Goal: Find specific page/section: Find specific page/section

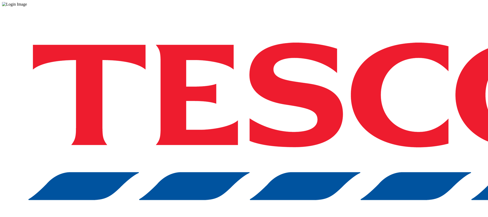
click at [374, 136] on div "Log in to the Spectra’s dashboard using [PERSON_NAME]’s credentials. If you don…" at bounding box center [244, 133] width 484 height 253
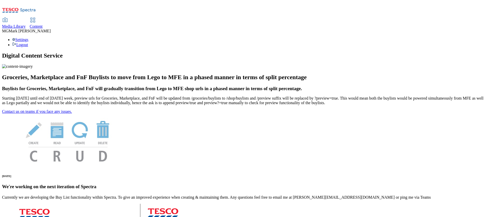
click at [26, 24] on span "Media Library" at bounding box center [14, 26] width 24 height 4
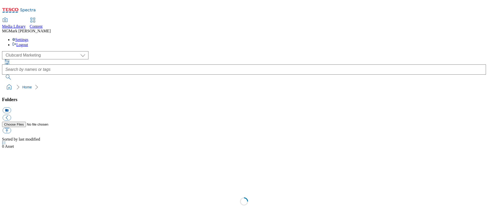
scroll to position [0, 0]
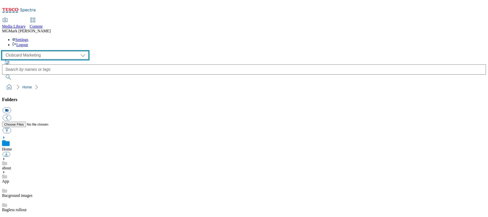
click at [36, 51] on select "Clubcard Marketing Dotcom UK FnF Stores GHS Marketing UK GHS Product UK GHS ROI…" at bounding box center [45, 55] width 86 height 8
select select "flare-ghs-mktg"
click at [4, 51] on select "Clubcard Marketing Dotcom UK FnF Stores GHS Marketing UK GHS Product UK GHS ROI…" at bounding box center [45, 55] width 86 height 8
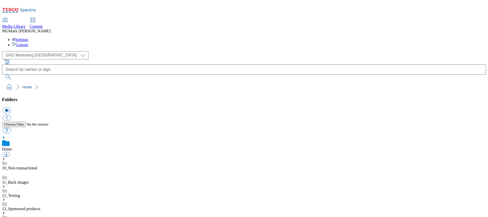
click at [6, 211] on icon at bounding box center [4, 213] width 4 height 4
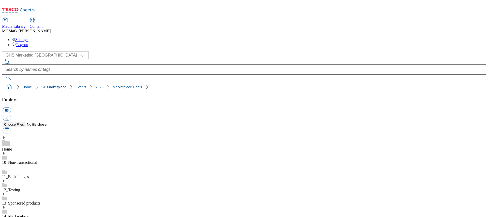
scroll to position [69, 0]
